Goal: Information Seeking & Learning: Find specific fact

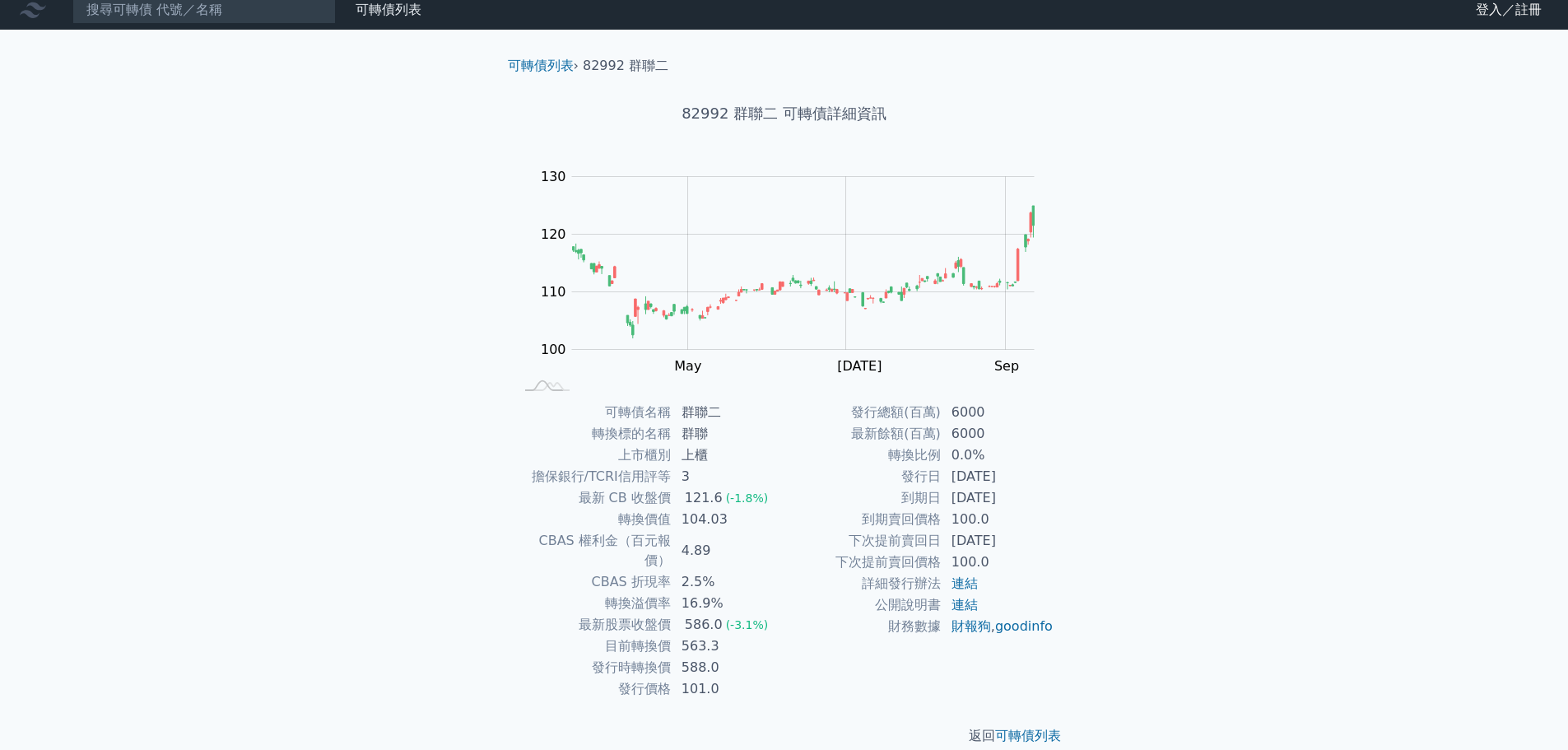
scroll to position [13, 0]
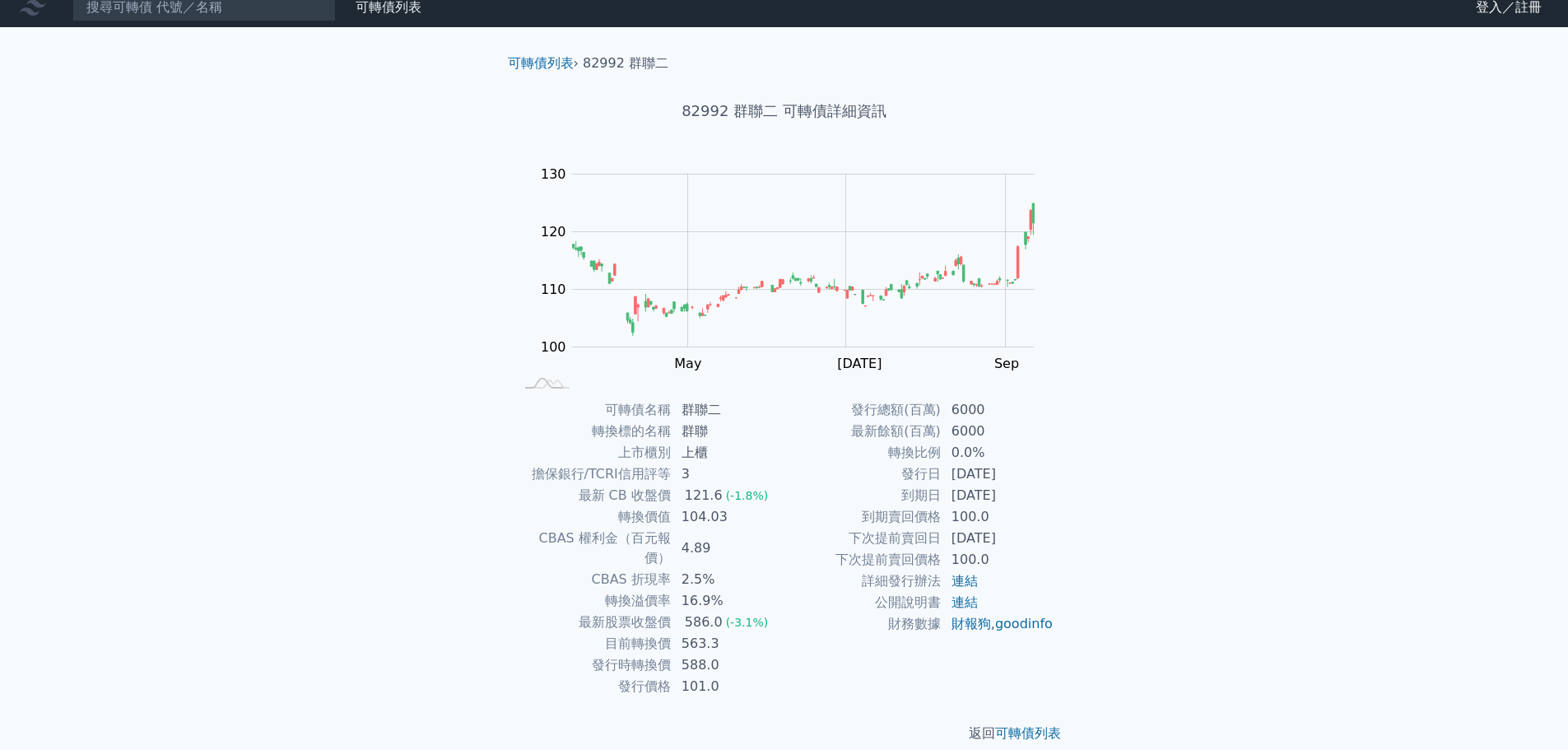
click at [660, 633] on td "目前轉換價" at bounding box center [593, 644] width 157 height 22
click at [648, 633] on td "目前轉換價" at bounding box center [593, 644] width 157 height 22
